Goal: Check status: Check status

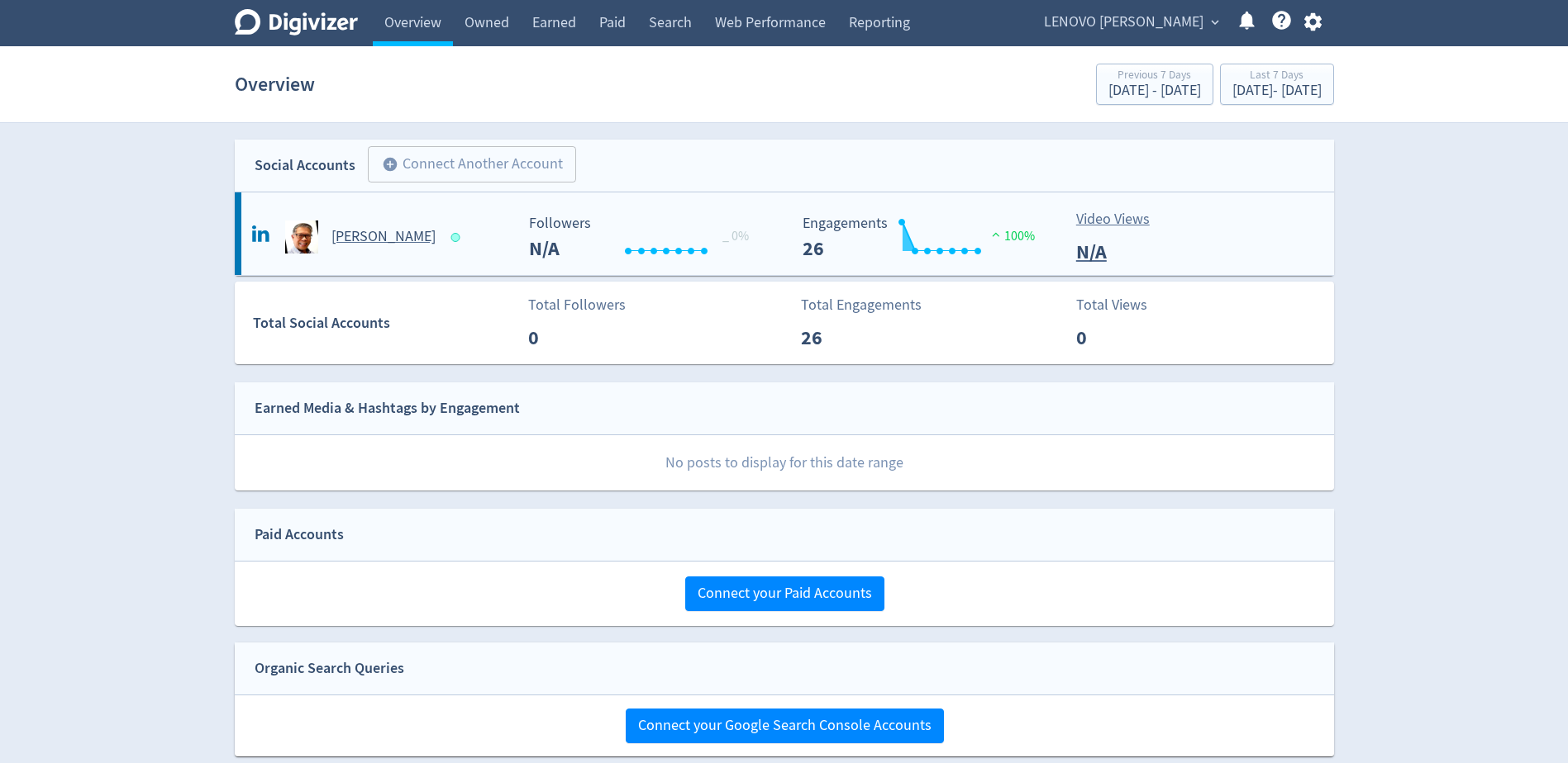
click at [376, 239] on h5 "[PERSON_NAME]" at bounding box center [384, 237] width 104 height 20
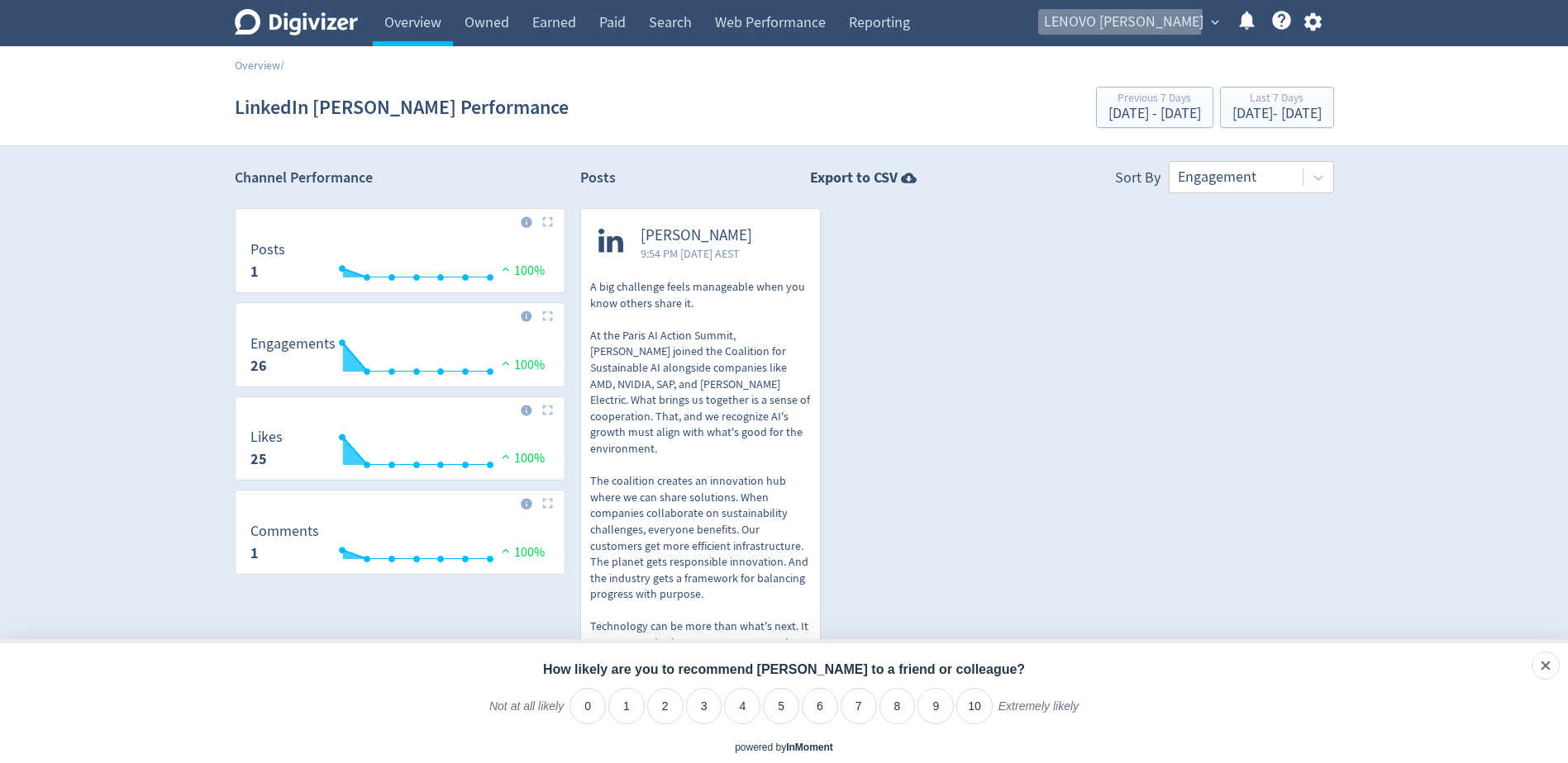
click at [1156, 16] on span "LENOVO [PERSON_NAME]" at bounding box center [1123, 21] width 159 height 26
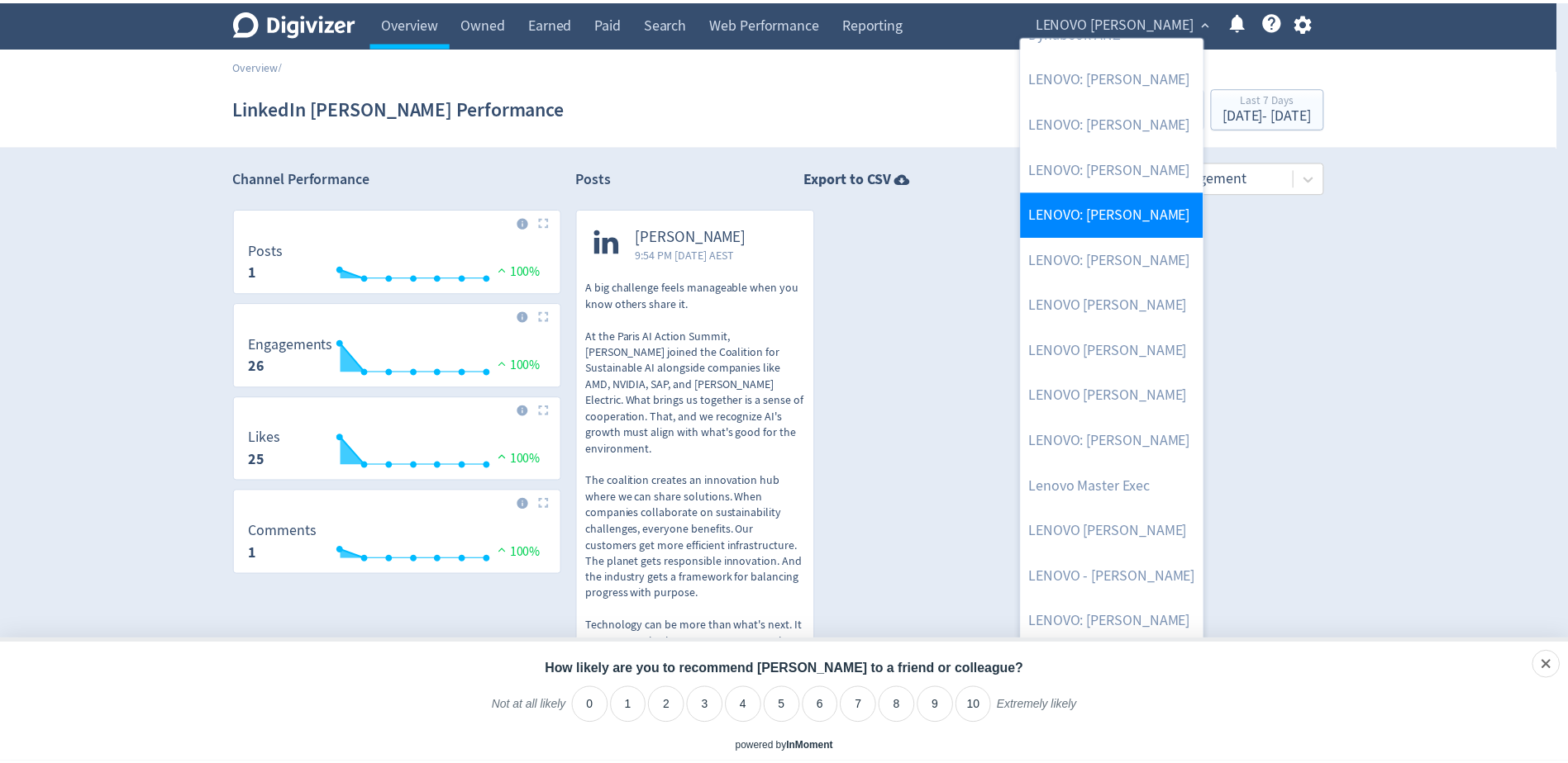
scroll to position [227, 0]
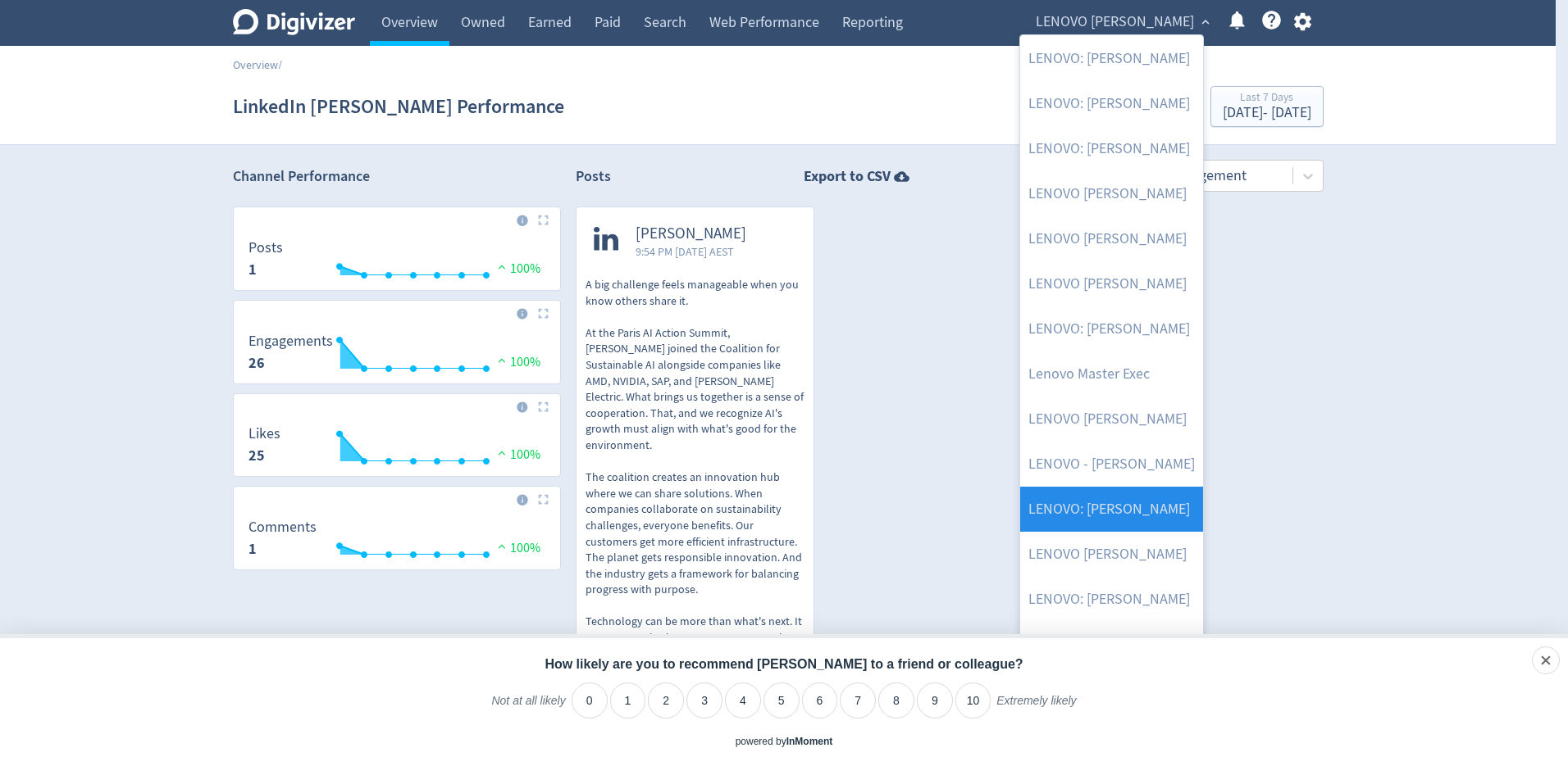
click at [1151, 518] on link "LENOVO: [PERSON_NAME]" at bounding box center [1111, 509] width 183 height 45
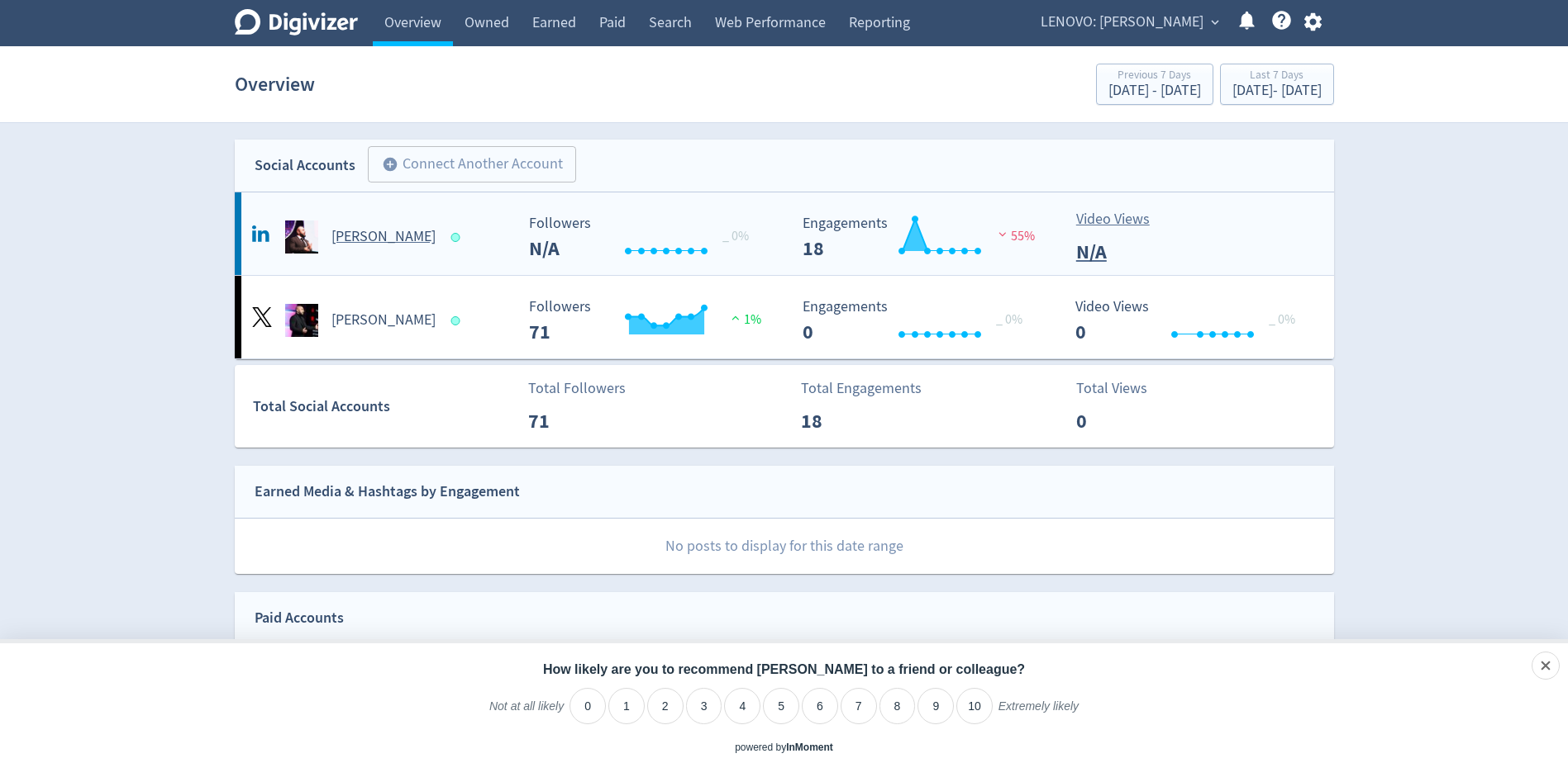
click at [364, 240] on h5 "[PERSON_NAME]" at bounding box center [384, 237] width 104 height 20
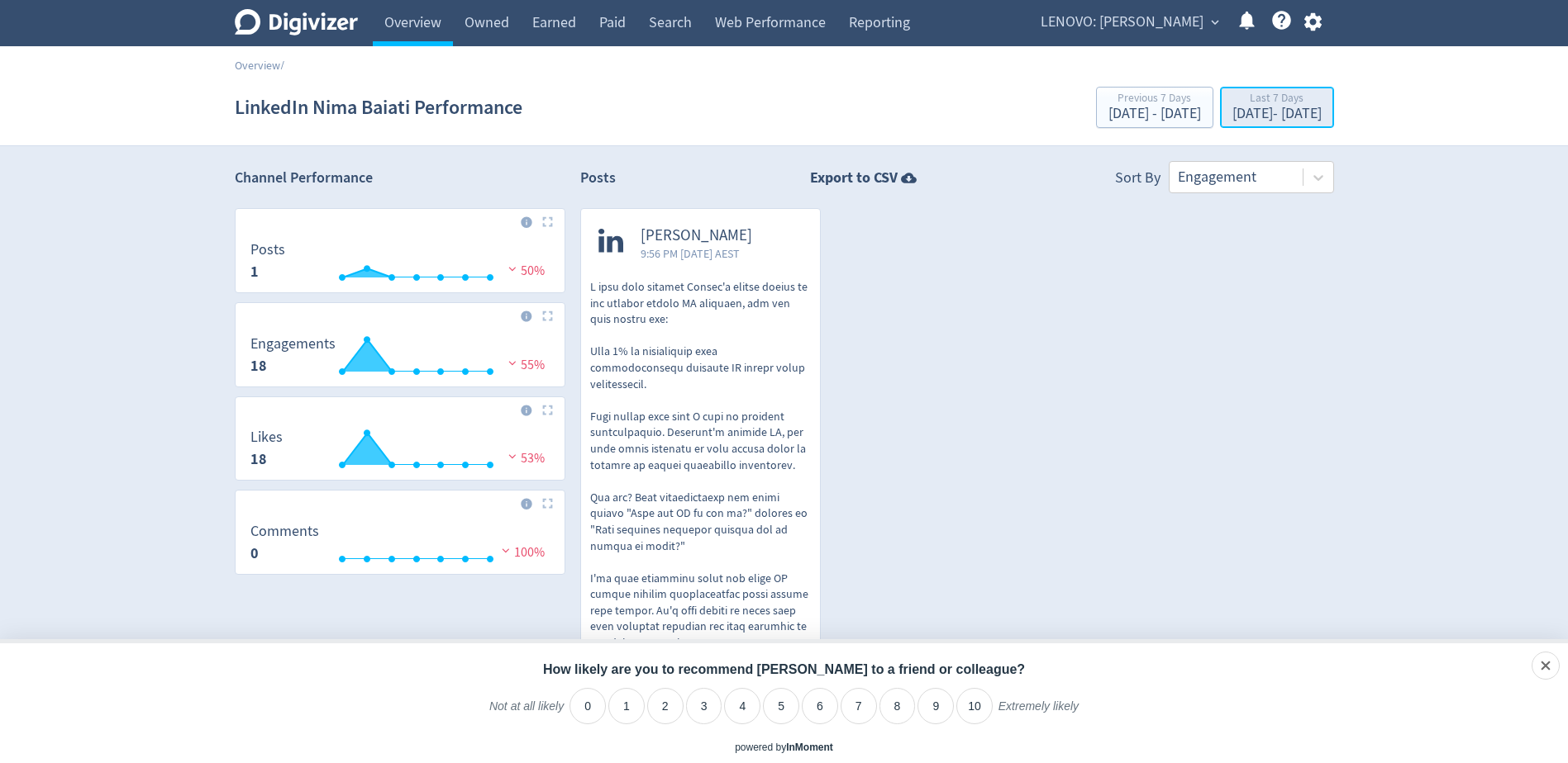
click at [1220, 126] on button "Last 7 Days [DATE] - [DATE]" at bounding box center [1277, 107] width 114 height 42
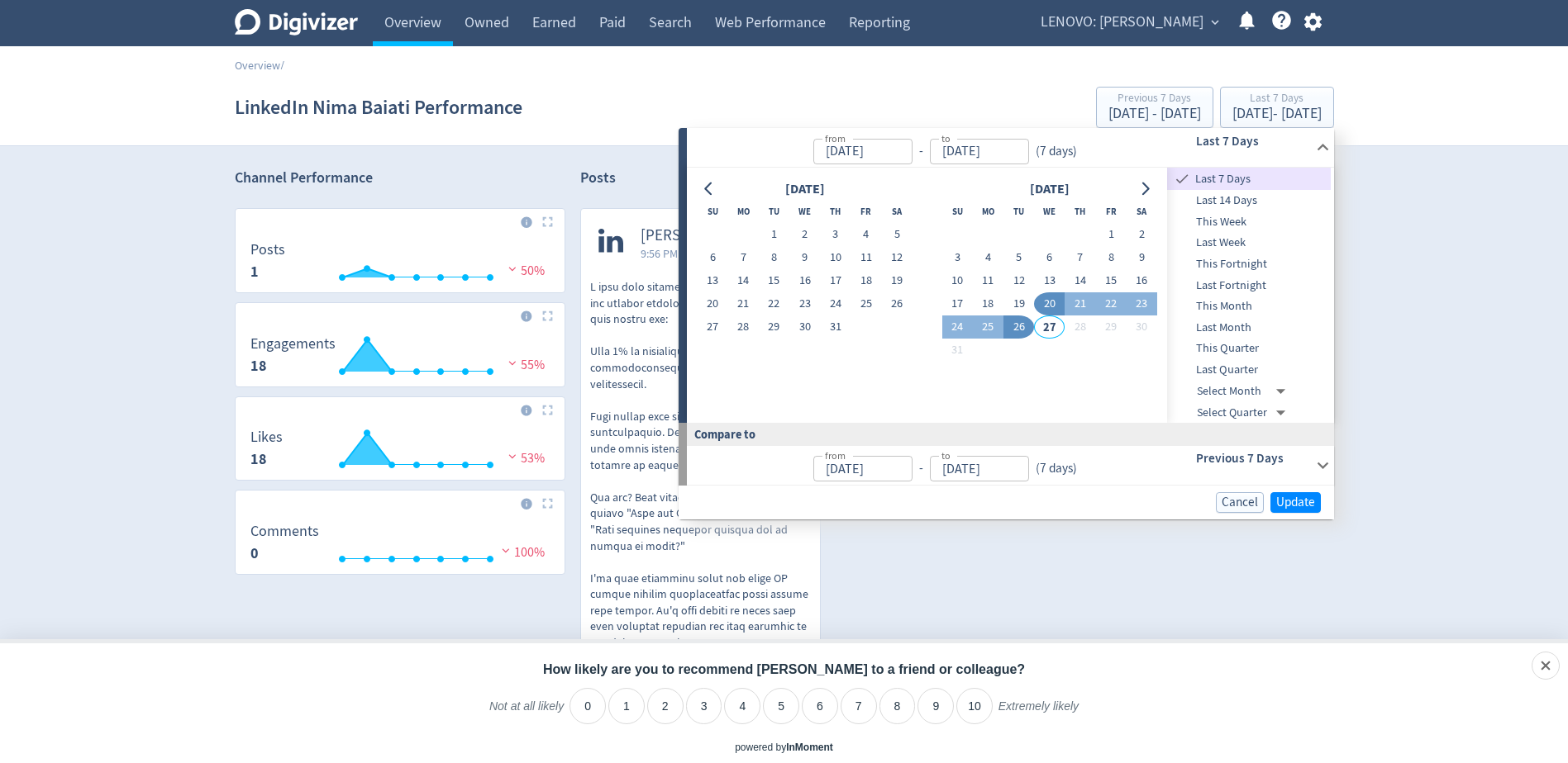
click at [1249, 311] on span "This Month" at bounding box center [1248, 306] width 163 height 18
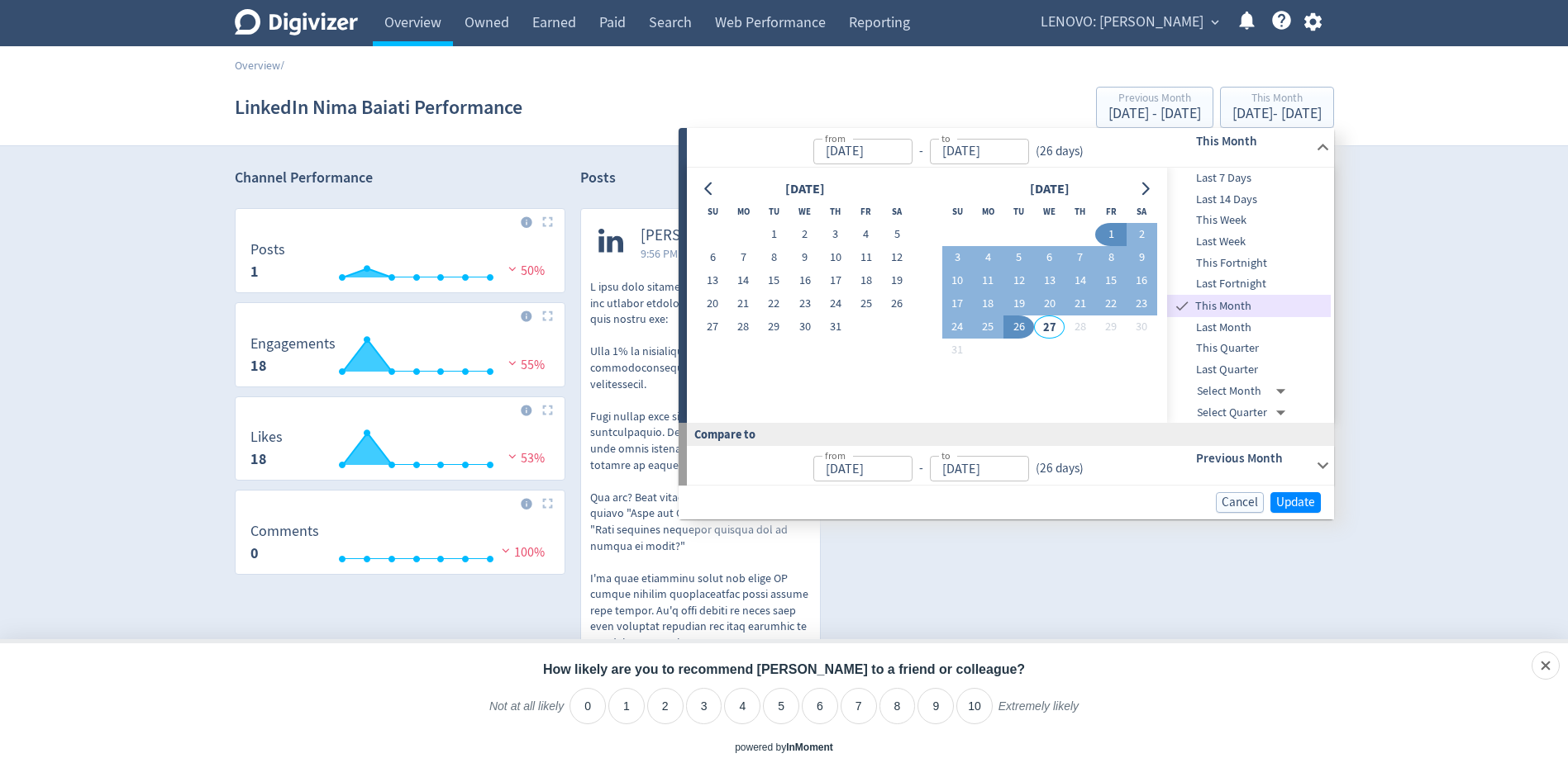
type input "[DATE]"
click at [1296, 496] on span "Update" at bounding box center [1296, 502] width 39 height 13
